Goal: Task Accomplishment & Management: Use online tool/utility

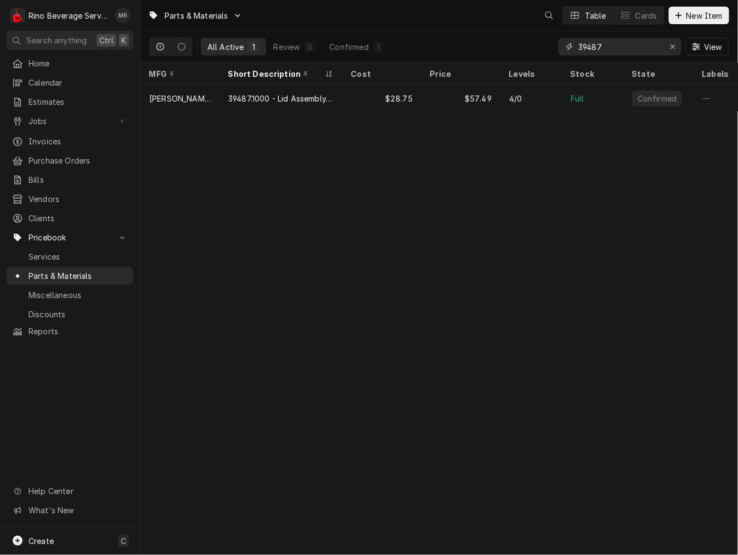
click at [606, 46] on input "39487" at bounding box center [620, 47] width 82 height 18
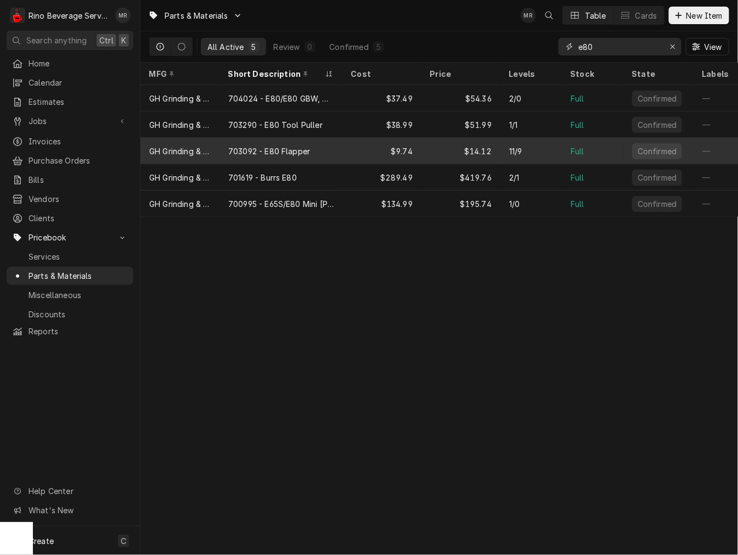
type input "e80"
click at [287, 155] on div "703092 - E80 Flapper" at bounding box center [281, 151] width 123 height 26
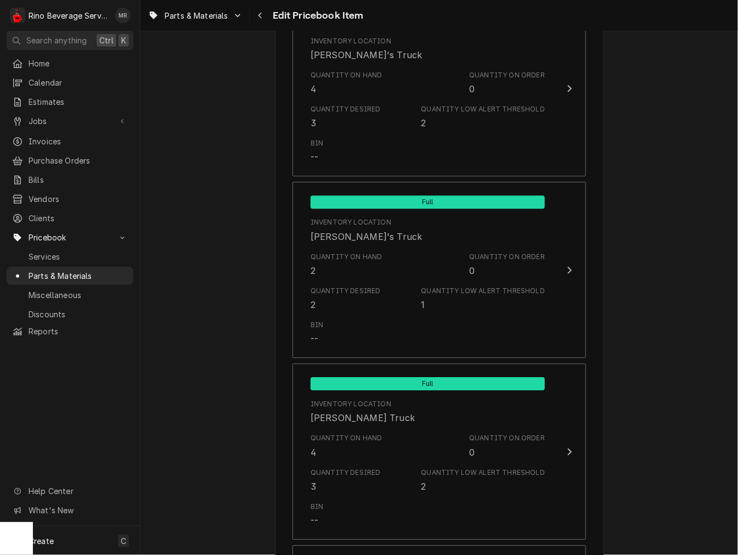
scroll to position [767, 0]
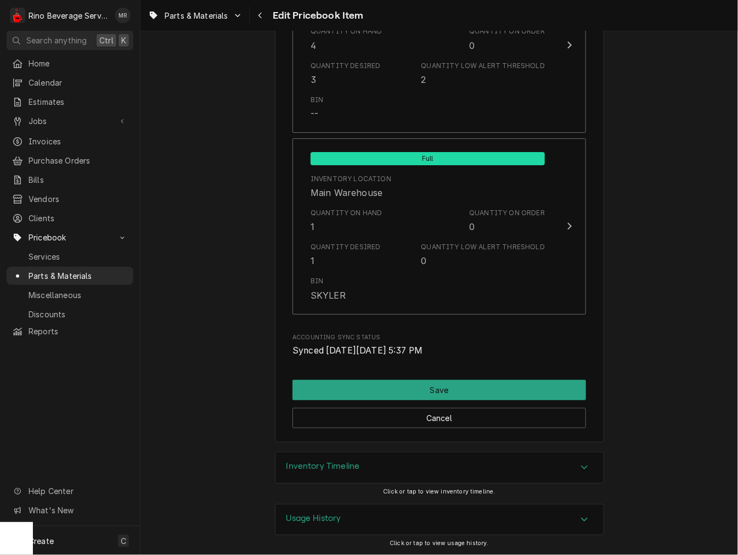
click at [404, 475] on div "Inventory Timeline" at bounding box center [440, 467] width 328 height 31
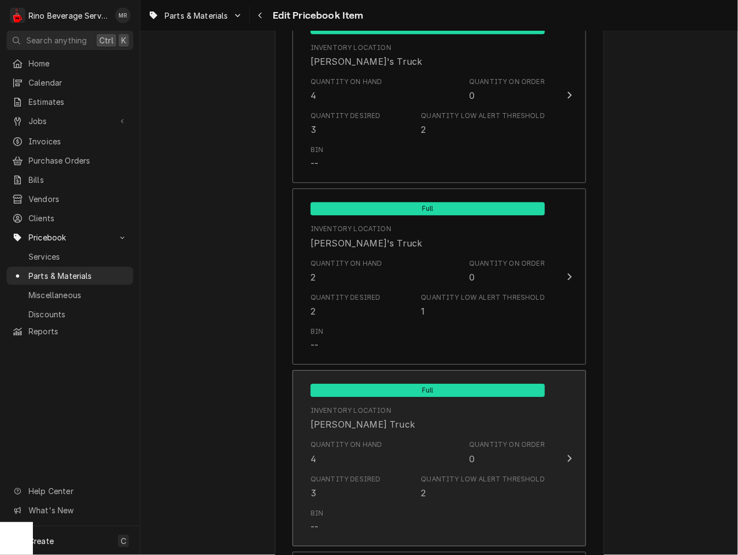
scroll to position [849, 0]
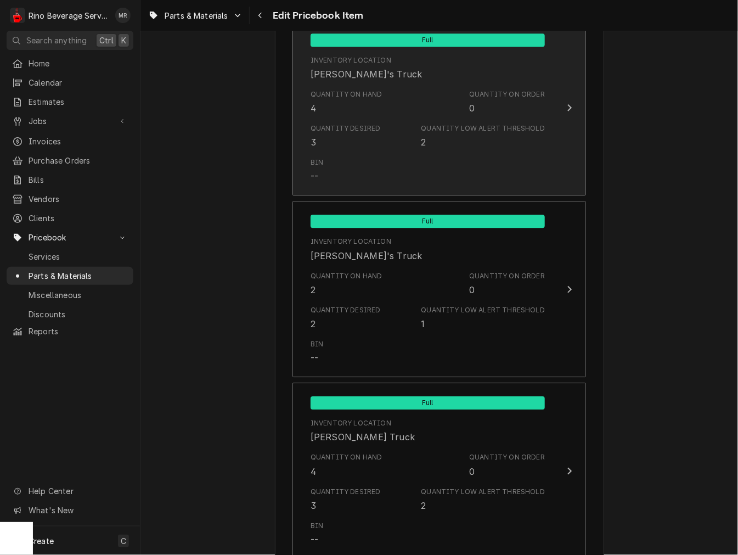
click at [332, 134] on div "Quantity Desired 3" at bounding box center [346, 136] width 70 height 25
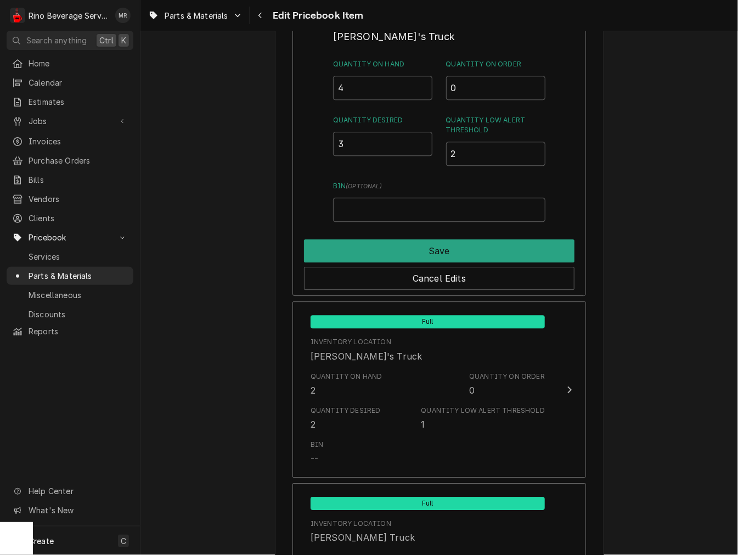
scroll to position [755, 0]
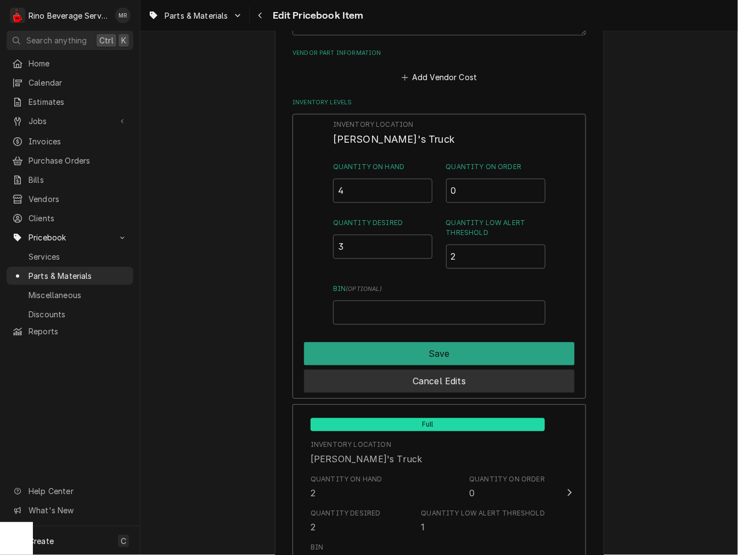
click at [419, 372] on button "Cancel Edits" at bounding box center [439, 380] width 271 height 23
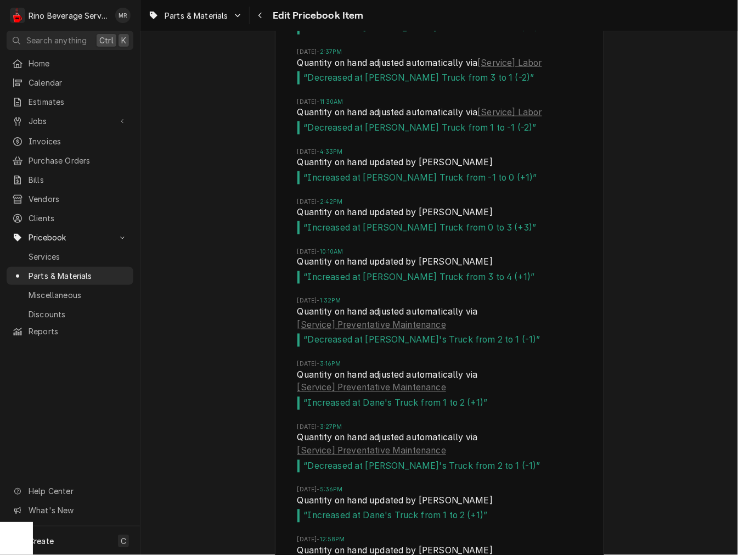
scroll to position [1568, 0]
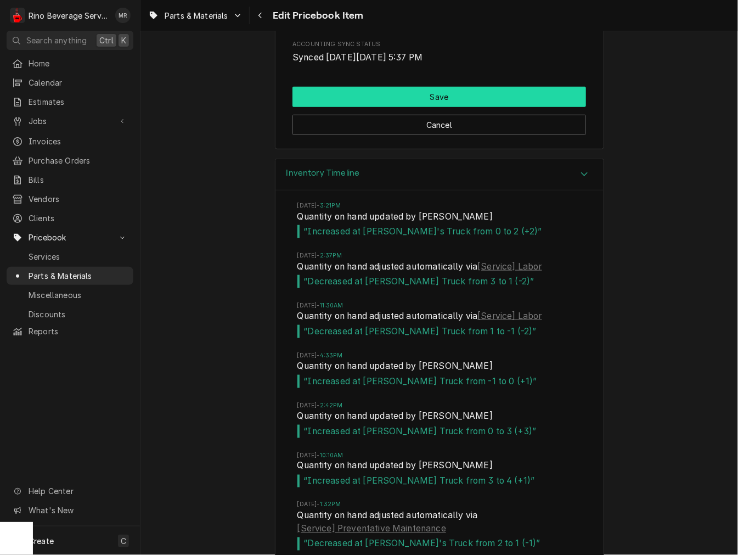
click at [481, 105] on button "Save" at bounding box center [440, 97] width 294 height 20
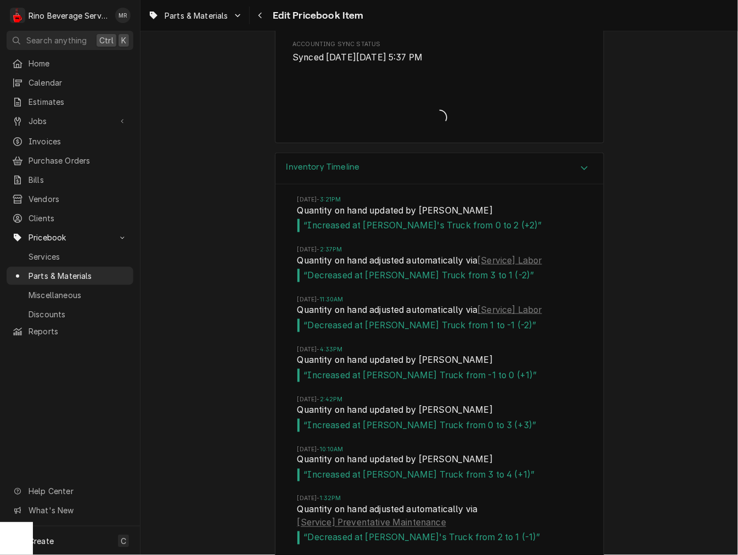
type textarea "x"
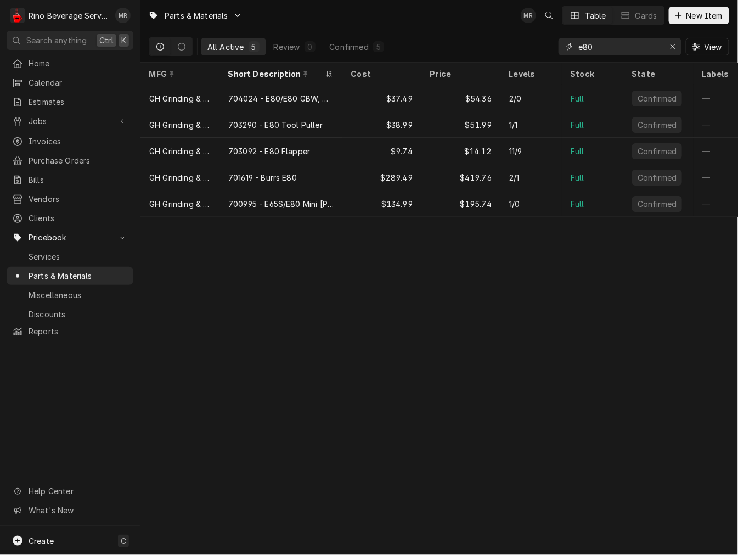
click at [646, 51] on input "e80" at bounding box center [620, 47] width 82 height 18
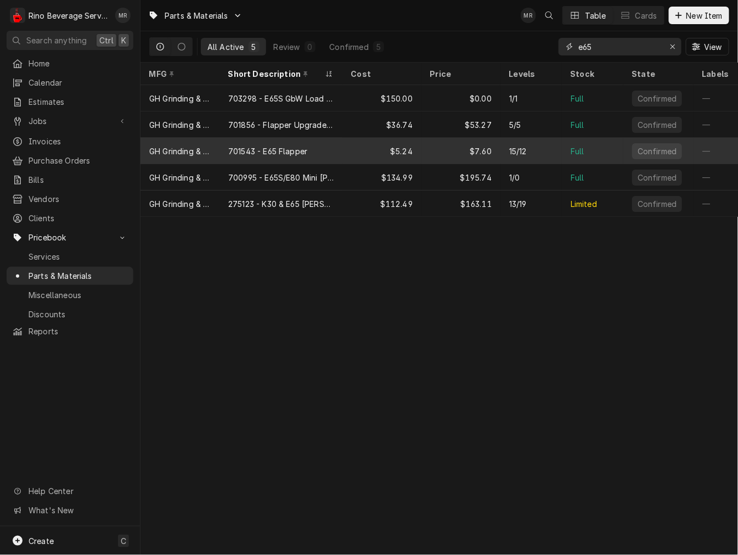
type input "e65"
click at [317, 144] on div "701543 - E65 Flapper" at bounding box center [281, 151] width 123 height 26
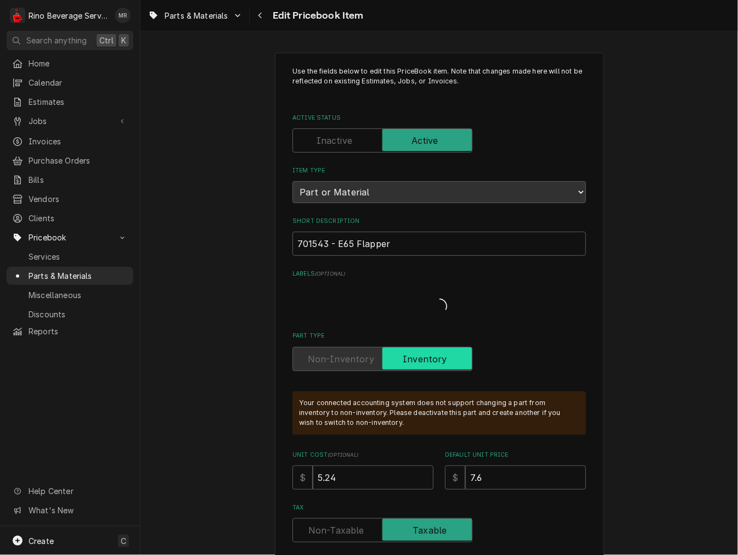
type textarea "x"
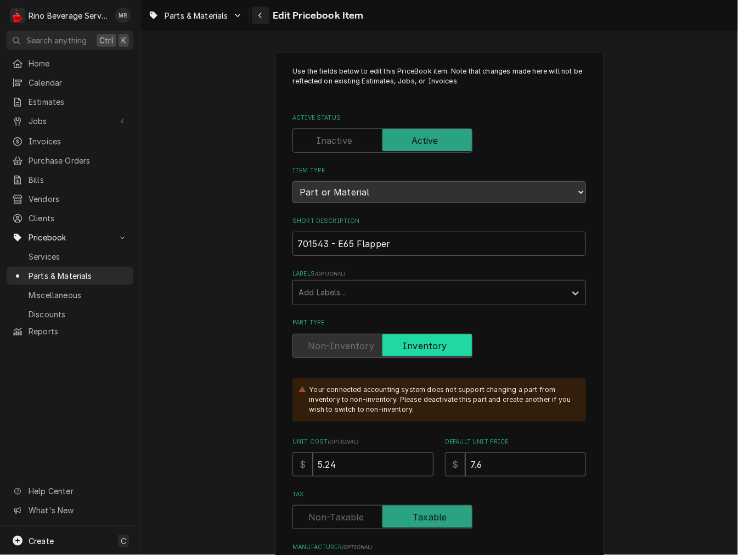
click at [265, 21] on button "Navigate back" at bounding box center [261, 16] width 18 height 18
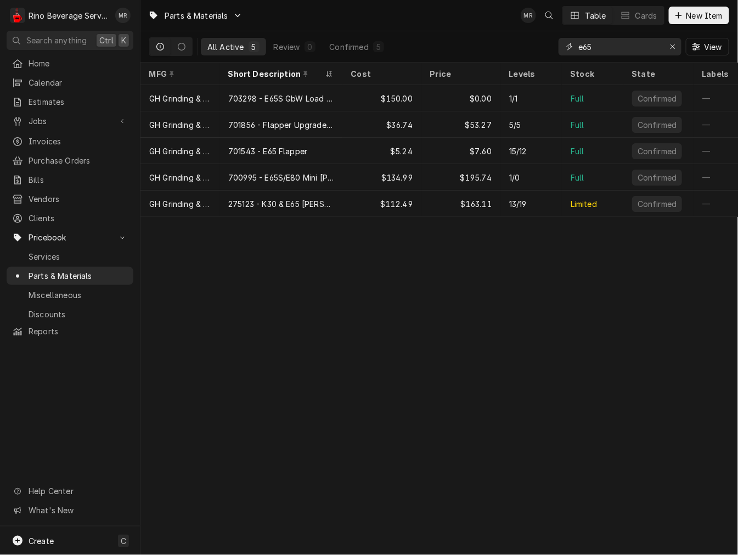
click at [622, 39] on input "e65" at bounding box center [620, 47] width 82 height 18
type input "e"
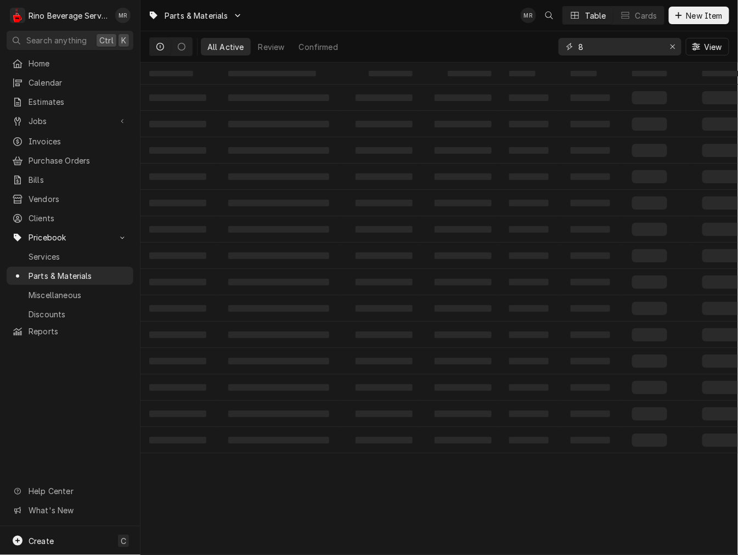
type input "80"
